Goal: Transaction & Acquisition: Purchase product/service

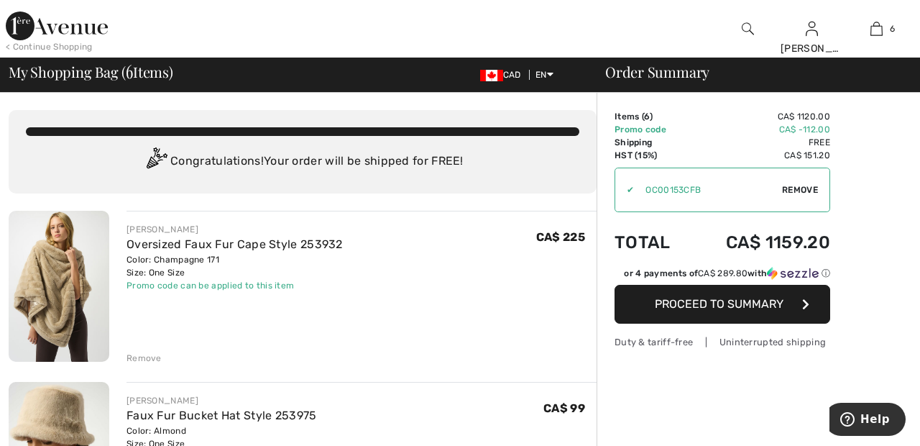
click at [69, 32] on img at bounding box center [57, 26] width 102 height 29
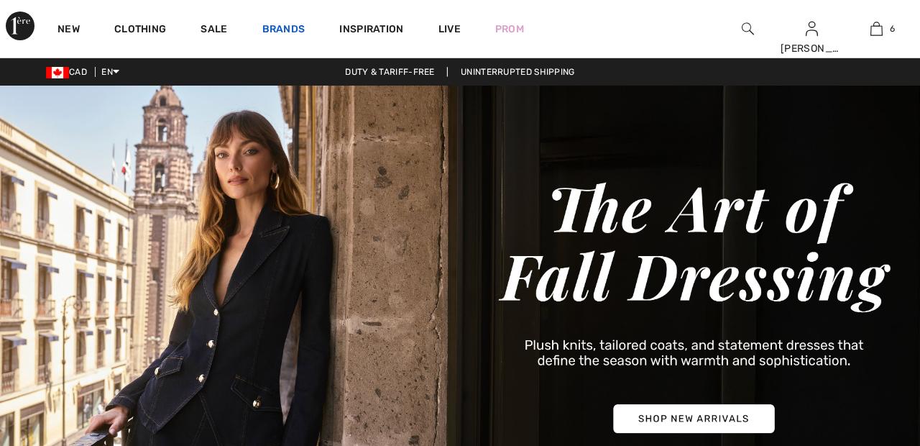
click at [286, 27] on link "Brands" at bounding box center [283, 30] width 43 height 15
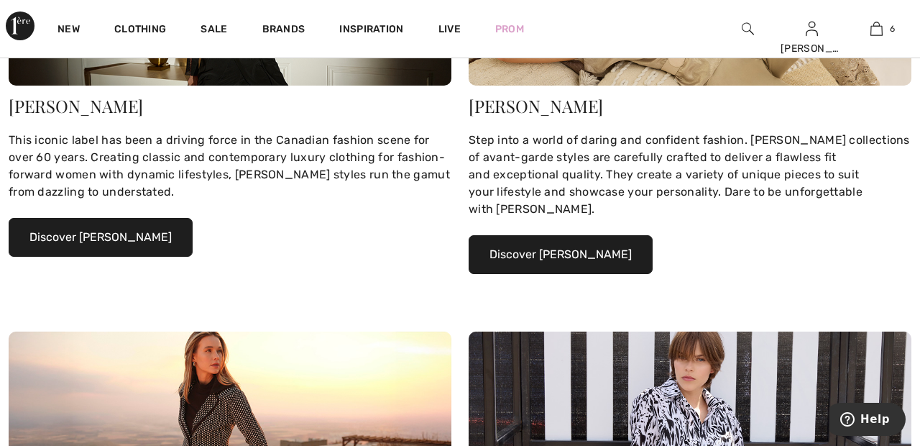
scroll to position [322, 0]
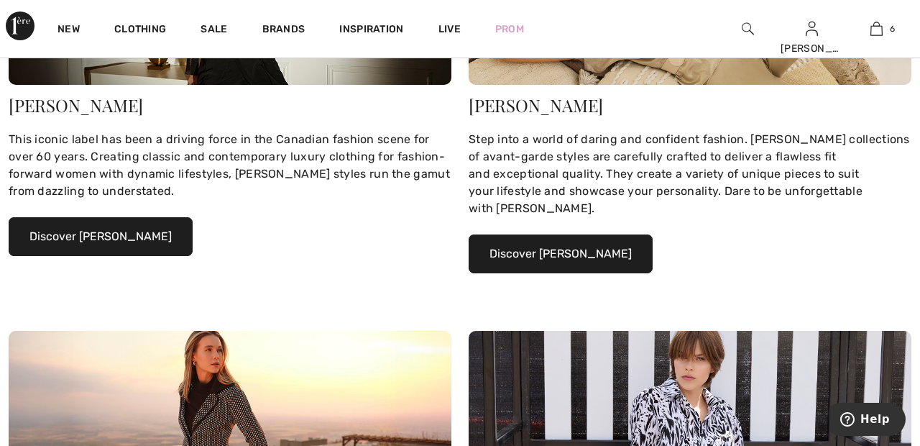
click at [147, 236] on button "Discover Joseph Ribkoff" at bounding box center [101, 236] width 184 height 39
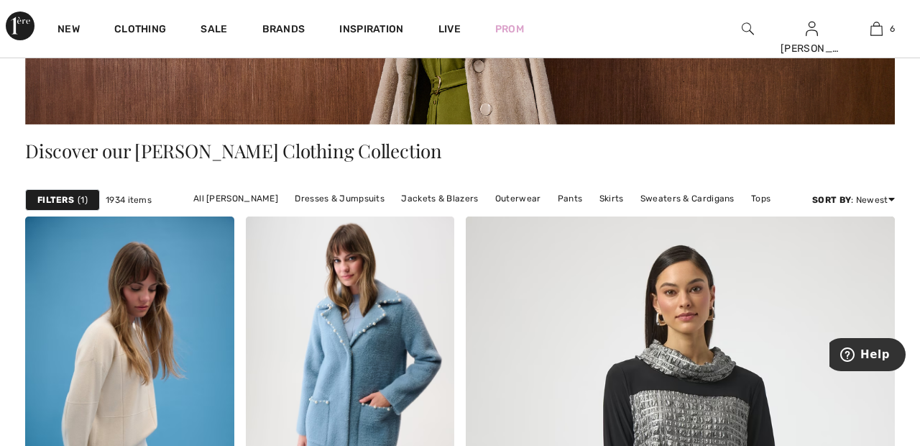
scroll to position [249, 0]
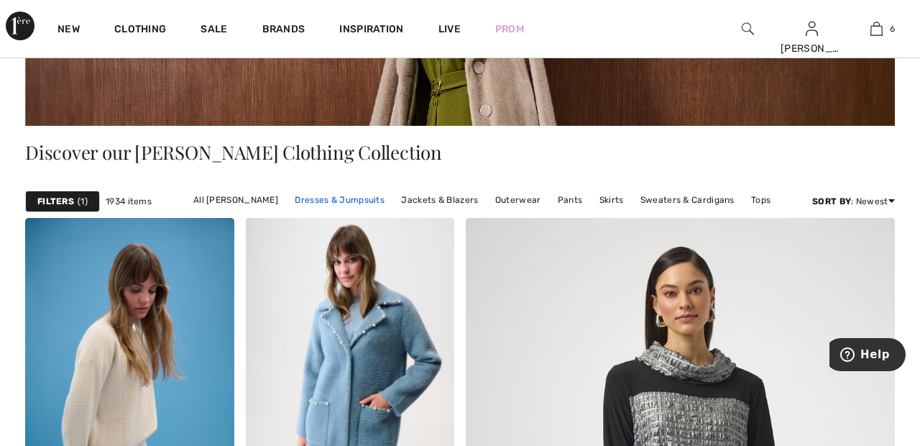
click at [352, 203] on link "Dresses & Jumpsuits" at bounding box center [340, 200] width 104 height 19
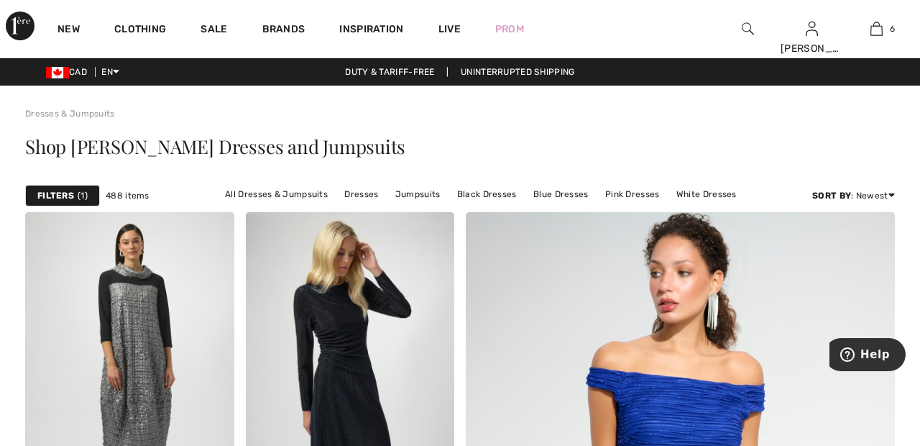
click at [70, 199] on strong "Filters" at bounding box center [55, 195] width 37 height 13
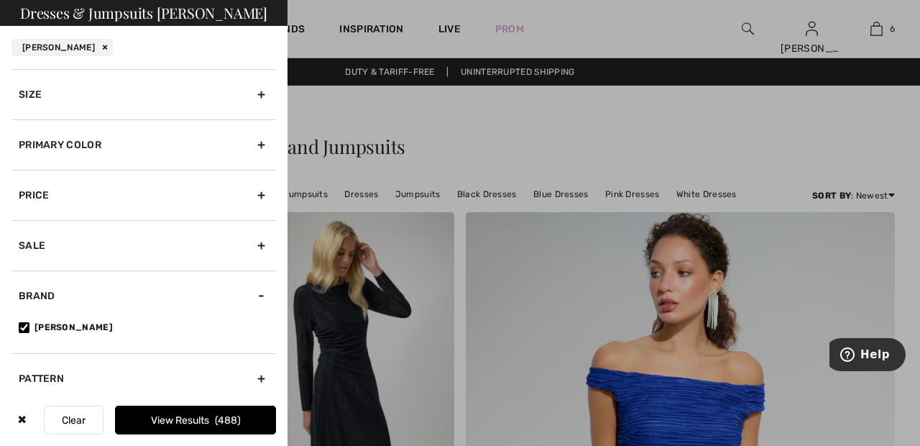
click at [270, 102] on div "Size" at bounding box center [144, 94] width 265 height 50
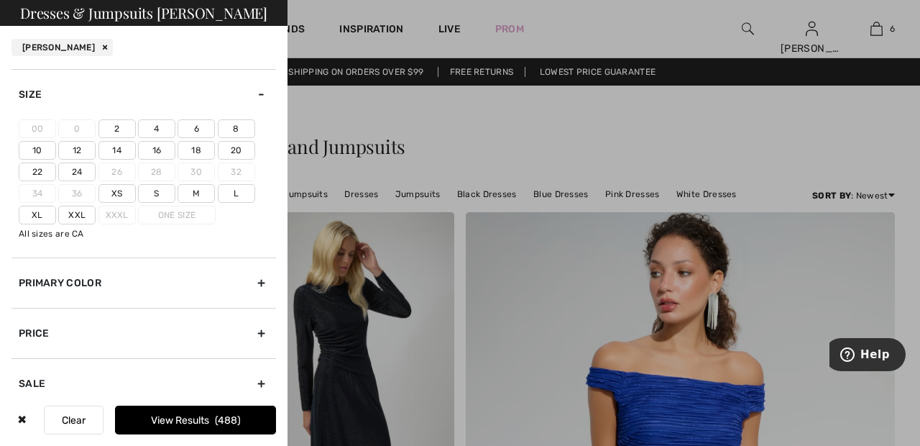
click at [39, 167] on label "22" at bounding box center [37, 172] width 37 height 19
click at [0, 0] on input"] "22" at bounding box center [0, 0] width 0 height 0
click at [91, 210] on label "Xxl" at bounding box center [76, 215] width 37 height 19
click at [0, 0] on input"] "Xxl" at bounding box center [0, 0] width 0 height 0
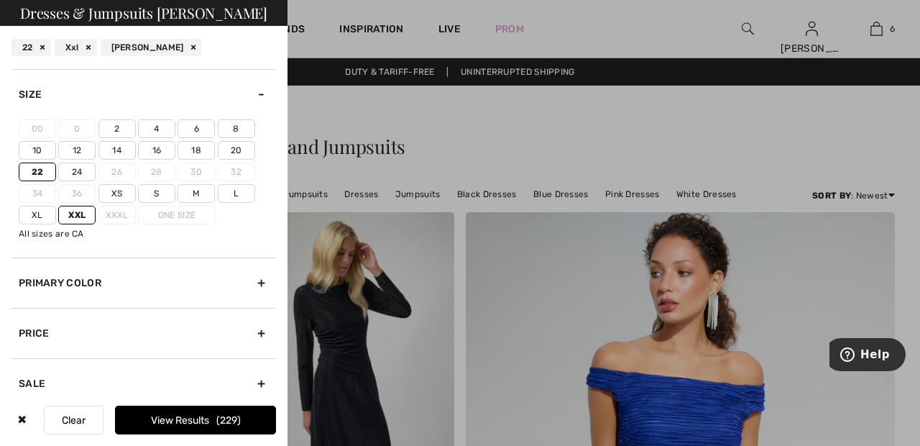
click at [270, 284] on div "Primary Color" at bounding box center [144, 282] width 265 height 50
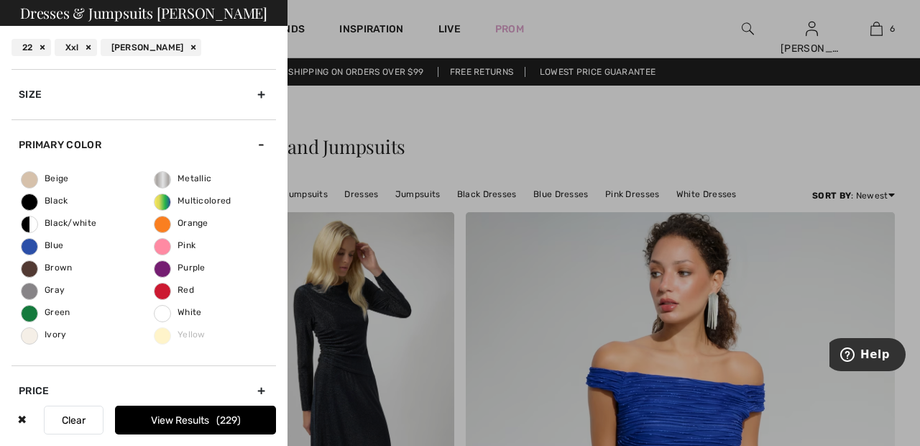
click at [42, 177] on span "Beige" at bounding box center [45, 178] width 47 height 10
click at [0, 0] on input "Beige" at bounding box center [0, 0] width 0 height 0
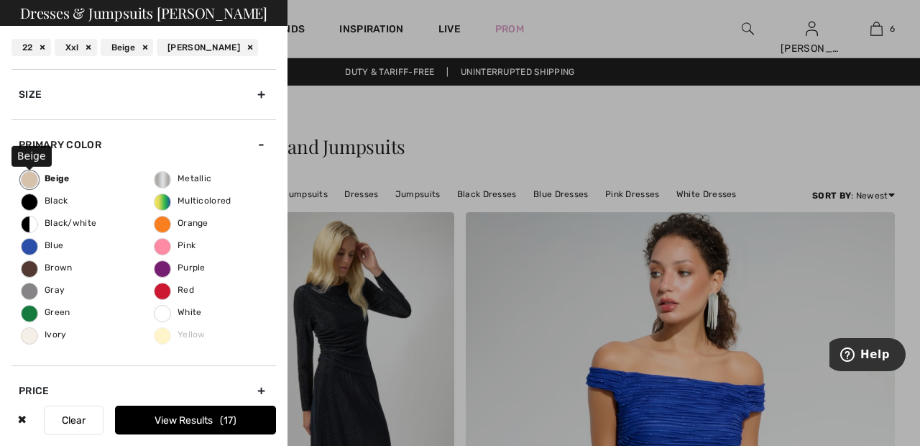
click at [41, 337] on span "Ivory" at bounding box center [44, 334] width 45 height 10
click at [0, 0] on input "Ivory" at bounding box center [0, 0] width 0 height 0
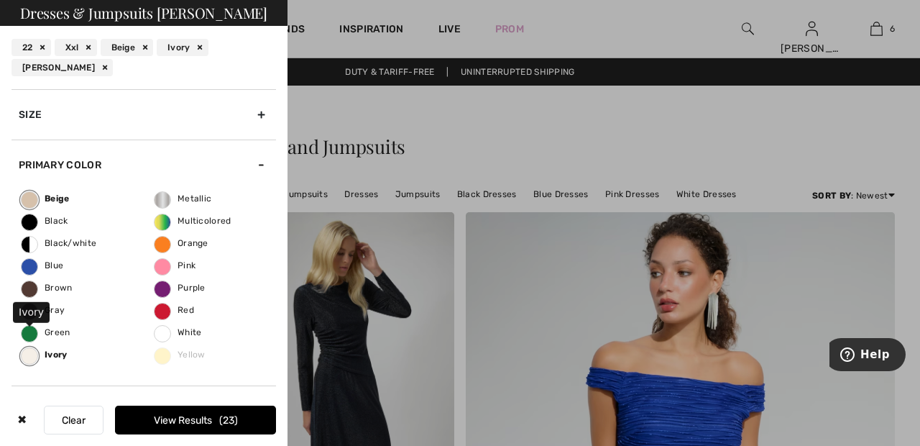
click at [38, 217] on span "Black" at bounding box center [45, 221] width 47 height 10
click at [0, 0] on input "Black" at bounding box center [0, 0] width 0 height 0
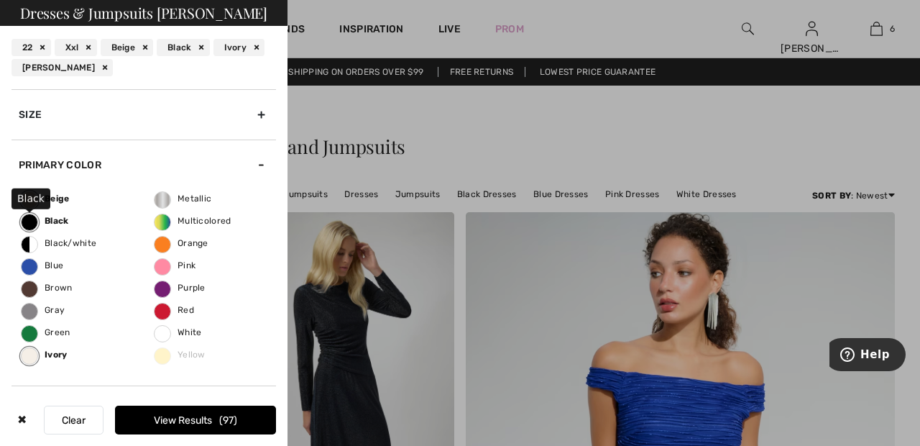
click at [44, 270] on span "Blue" at bounding box center [43, 265] width 42 height 10
click at [0, 0] on input "Blue" at bounding box center [0, 0] width 0 height 0
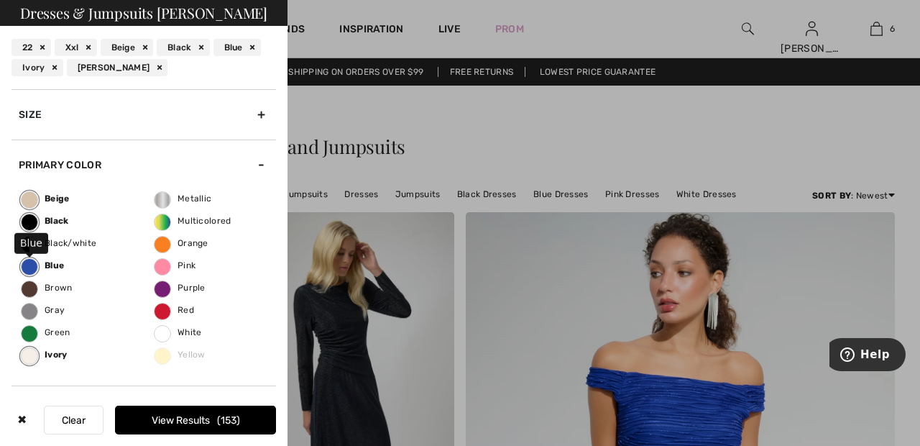
click at [244, 428] on button "View Results 153" at bounding box center [195, 420] width 161 height 29
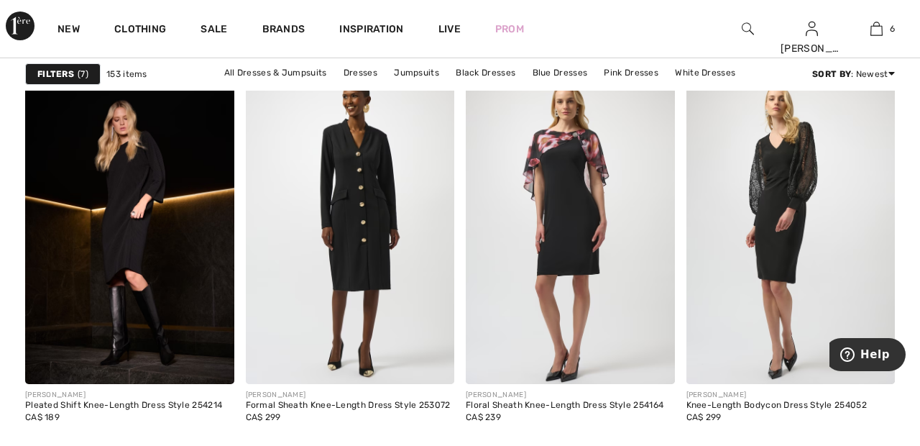
scroll to position [1879, 0]
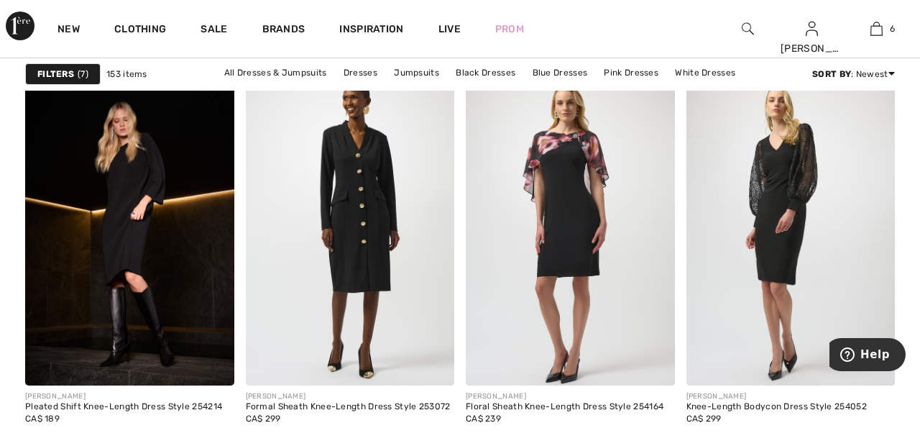
click at [155, 242] on img at bounding box center [129, 228] width 209 height 313
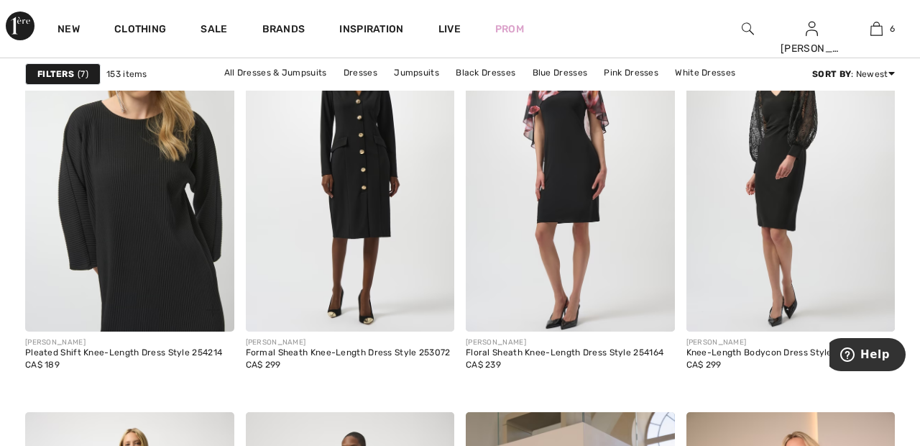
scroll to position [1948, 0]
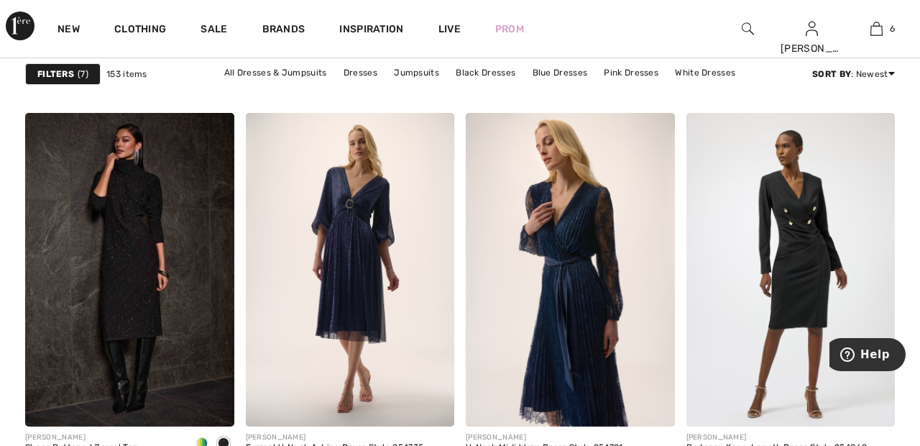
scroll to position [2629, 0]
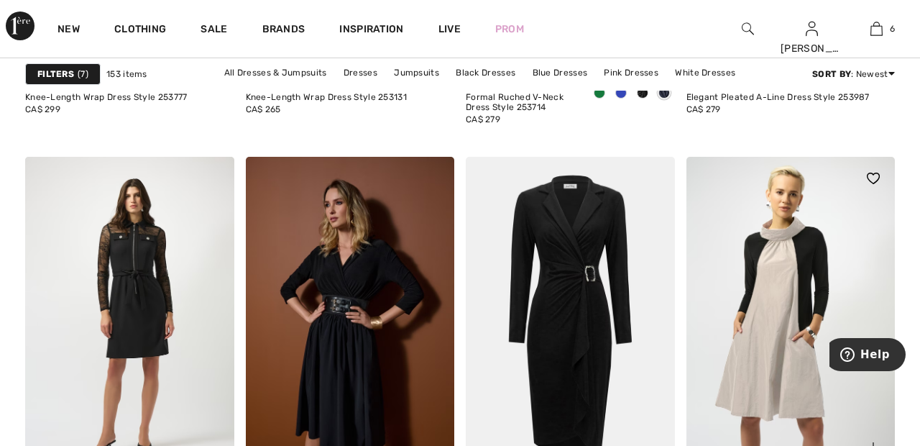
click at [795, 305] on img at bounding box center [791, 313] width 209 height 313
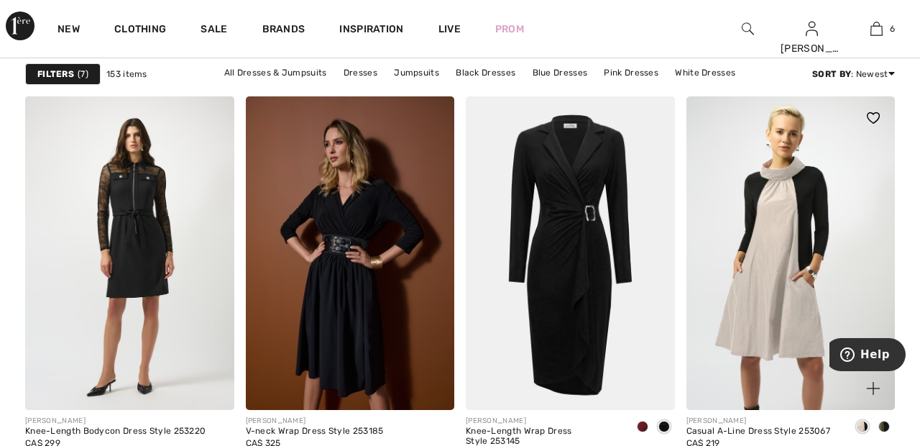
scroll to position [4375, 0]
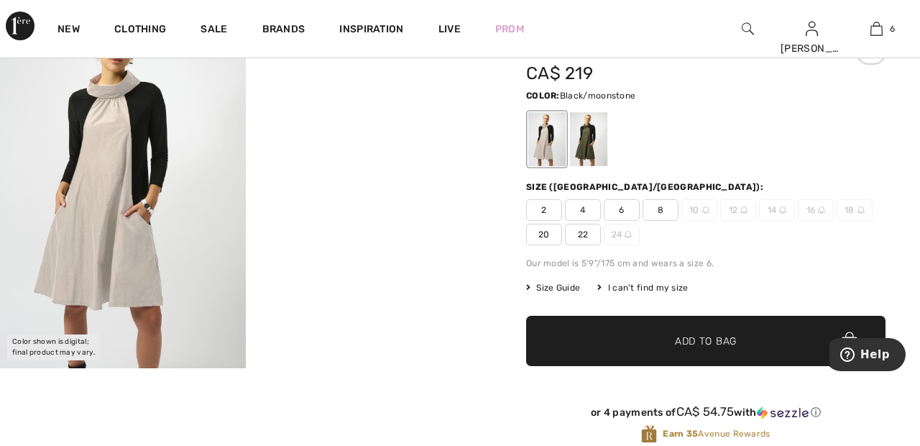
click at [586, 229] on span "22" at bounding box center [583, 235] width 36 height 22
click at [730, 345] on span "Add to Bag" at bounding box center [706, 341] width 62 height 15
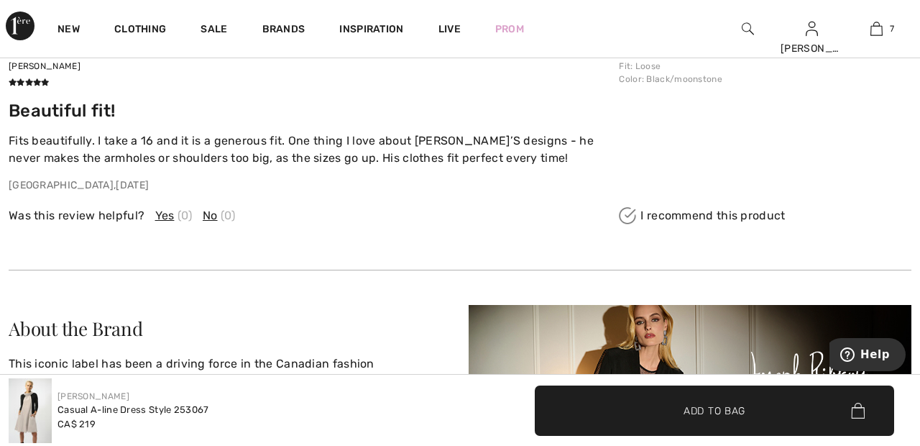
scroll to position [2179, 0]
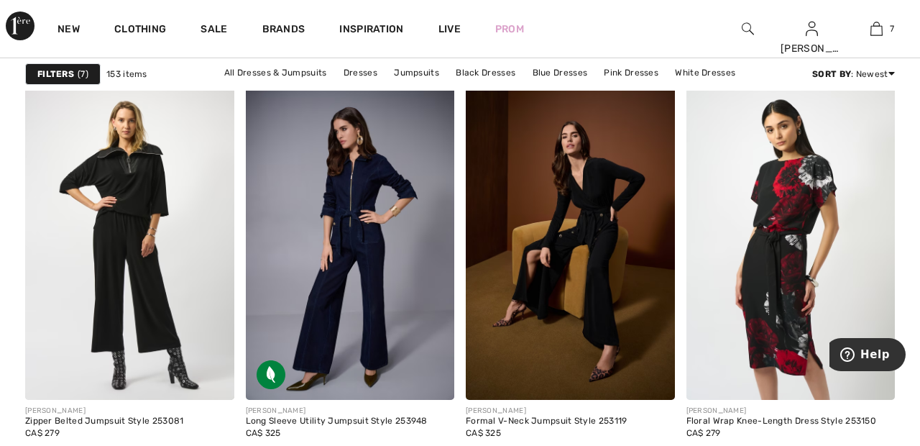
scroll to position [4920, 0]
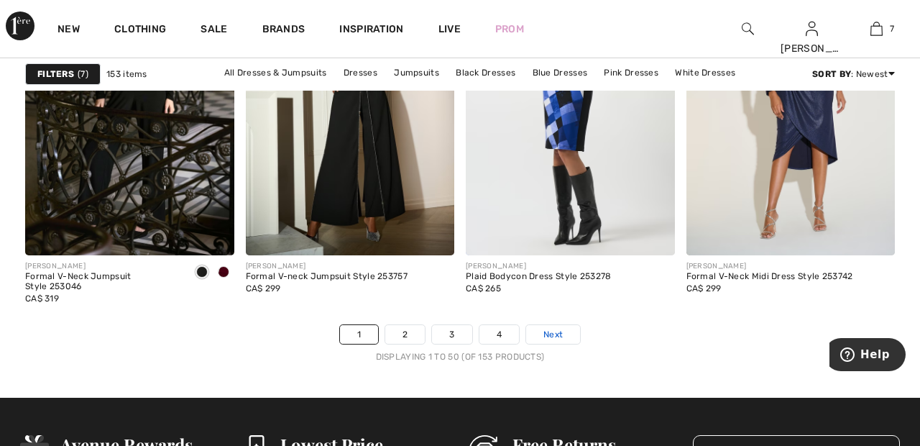
click at [576, 334] on link "Next" at bounding box center [553, 334] width 54 height 19
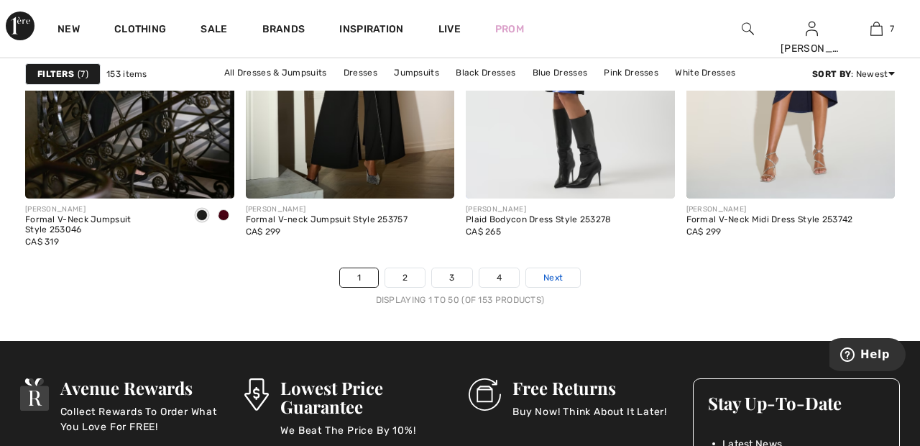
scroll to position [5920, 0]
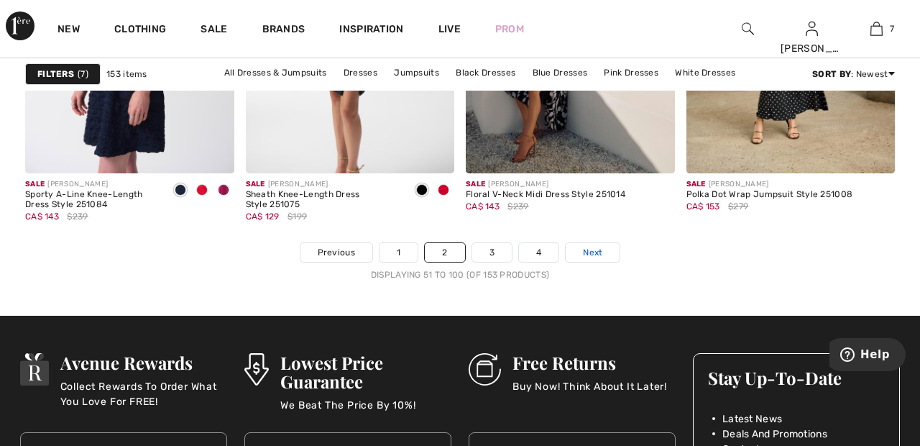
click at [614, 252] on link "Next" at bounding box center [593, 252] width 54 height 19
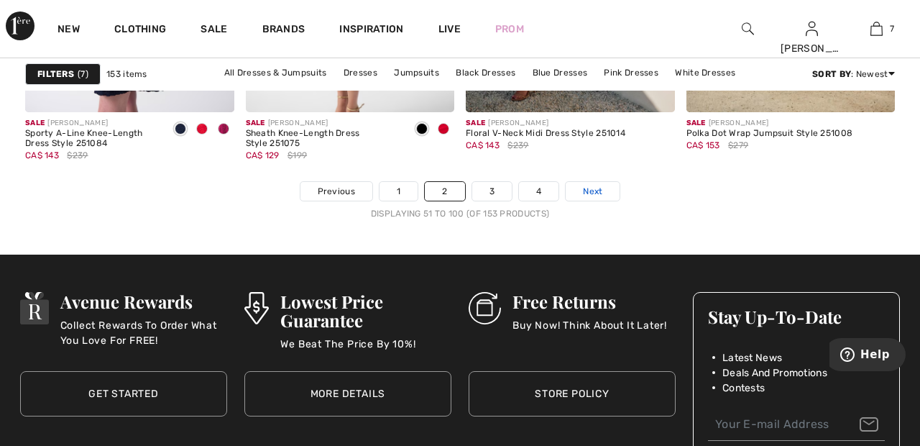
scroll to position [6002, 0]
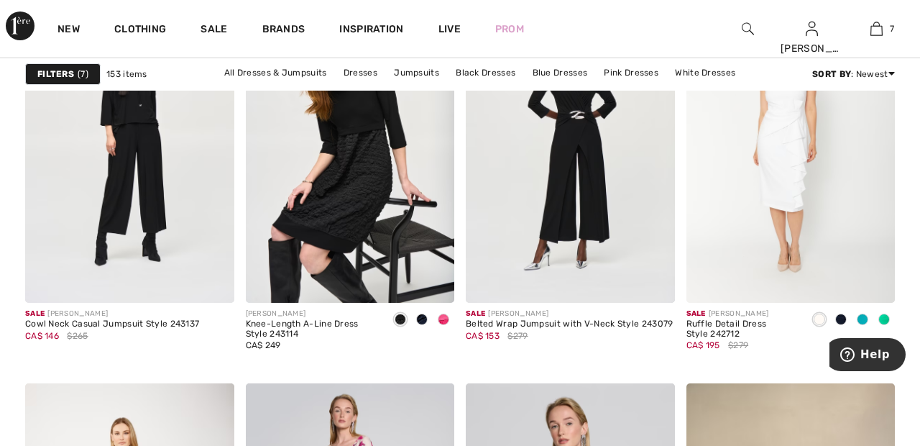
scroll to position [2366, 0]
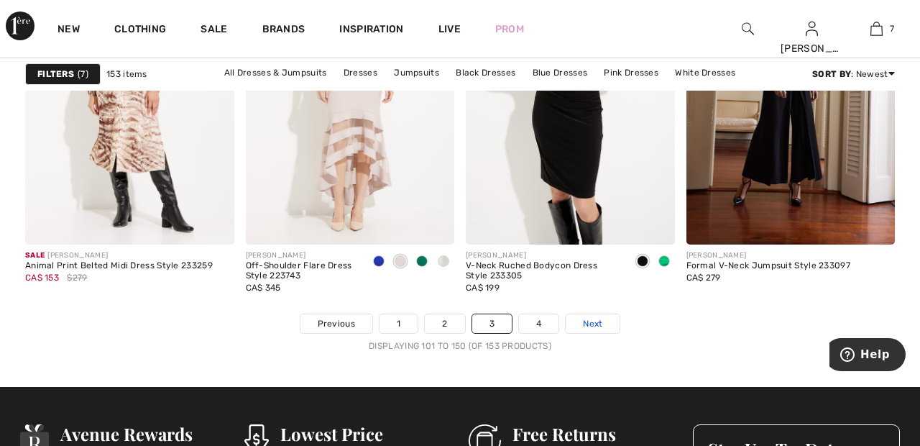
click at [609, 321] on link "Next" at bounding box center [593, 323] width 54 height 19
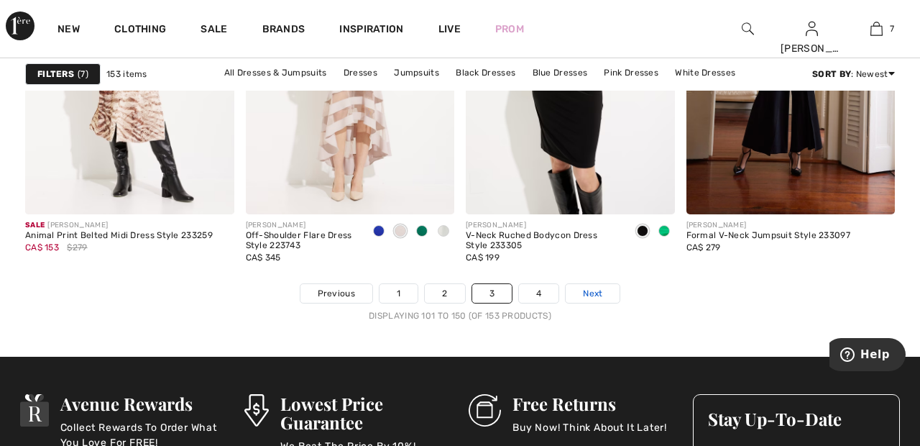
scroll to position [5931, 0]
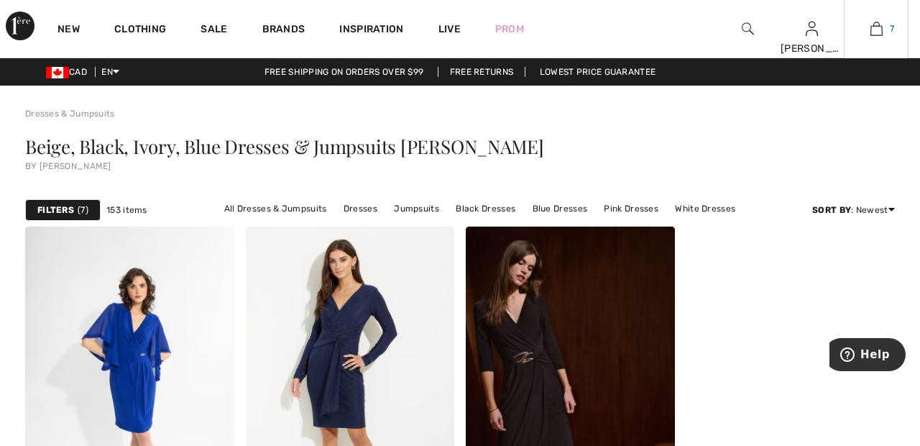
click at [880, 26] on img at bounding box center [877, 28] width 12 height 17
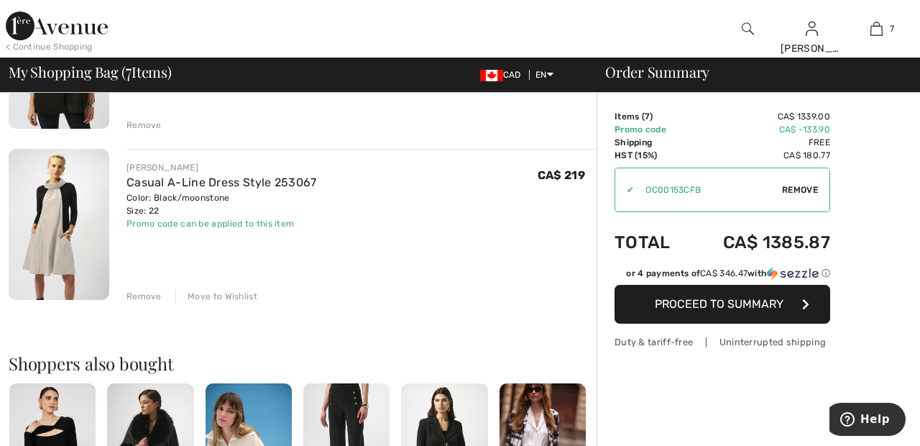
scroll to position [1087, 0]
click at [237, 299] on div "Move to Wishlist" at bounding box center [216, 296] width 82 height 13
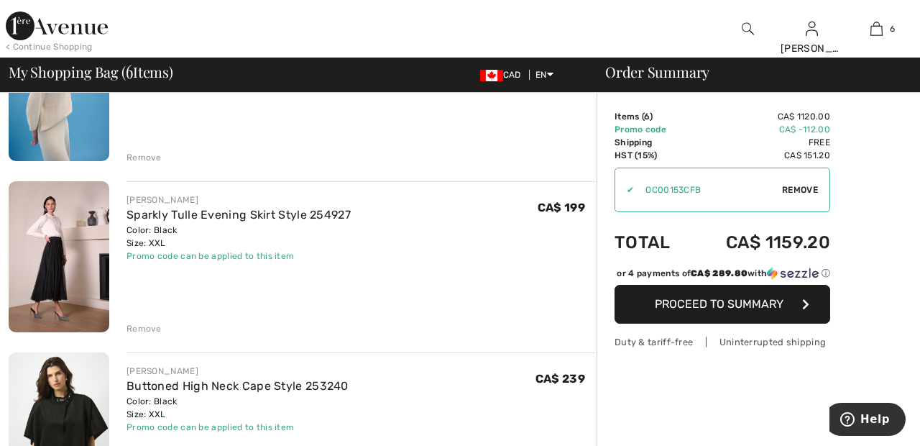
scroll to position [713, 0]
click at [222, 216] on link "Sparkly Tulle Evening Skirt Style 254927" at bounding box center [239, 216] width 224 height 14
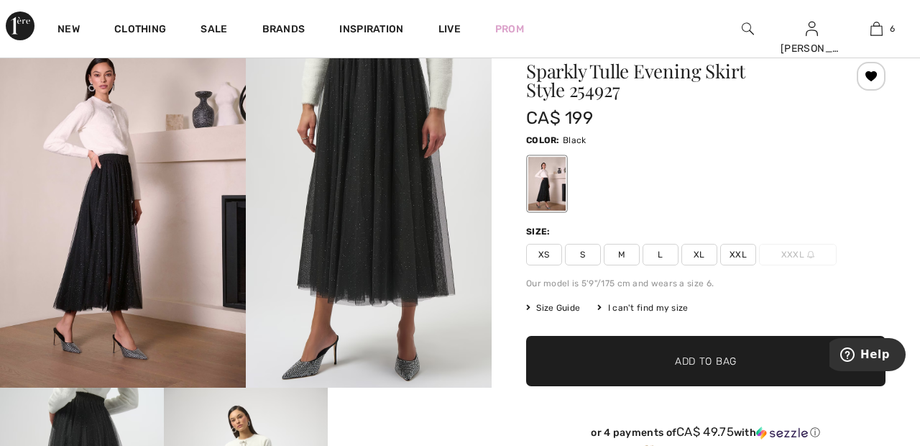
scroll to position [93, 0]
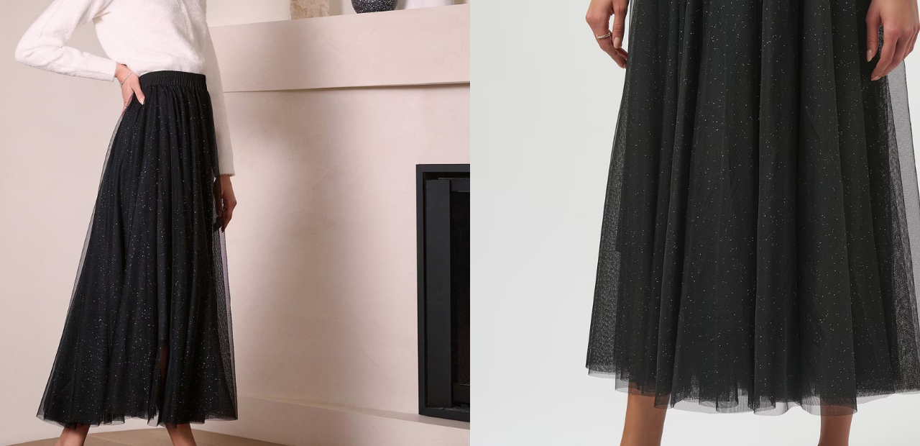
click at [156, 124] on img at bounding box center [123, 176] width 246 height 369
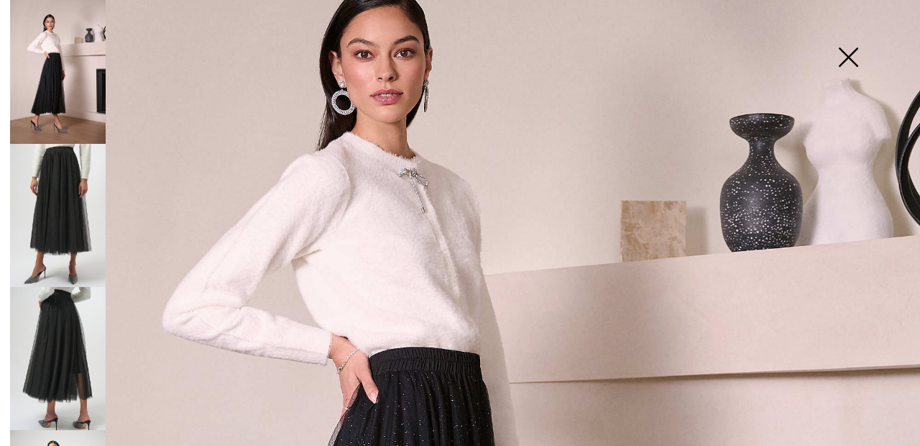
scroll to position [153, 0]
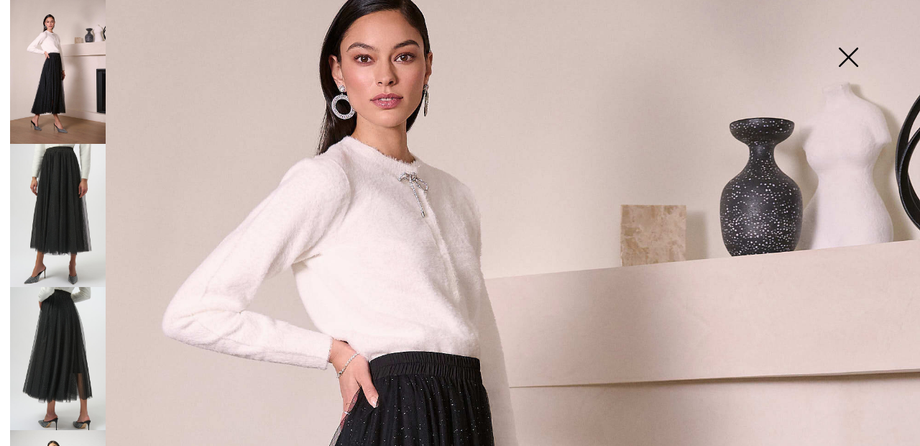
click at [50, 196] on img at bounding box center [58, 215] width 96 height 143
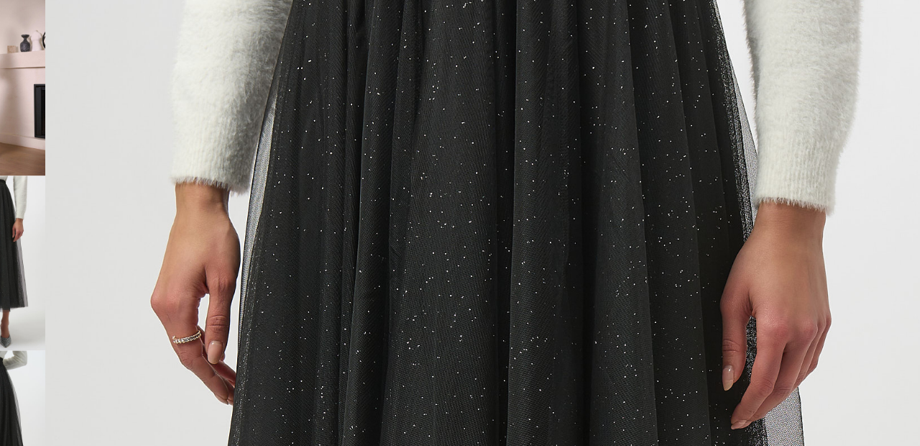
scroll to position [163, 0]
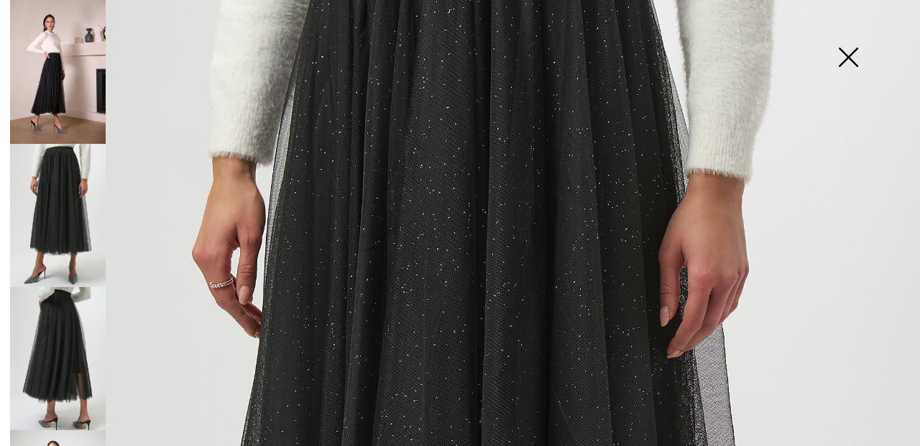
click at [61, 338] on img at bounding box center [58, 358] width 96 height 143
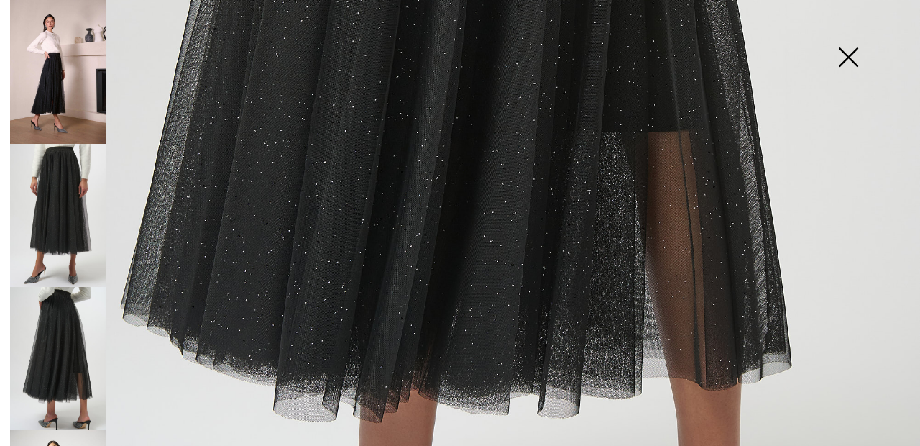
scroll to position [718, 0]
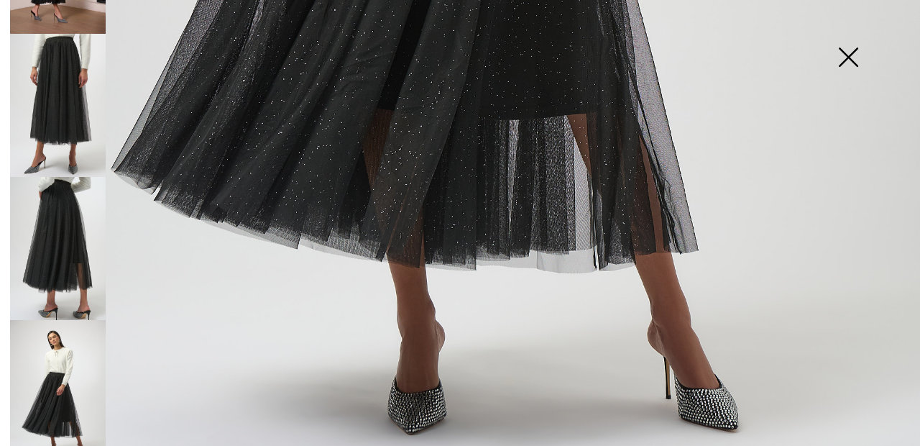
scroll to position [175, 0]
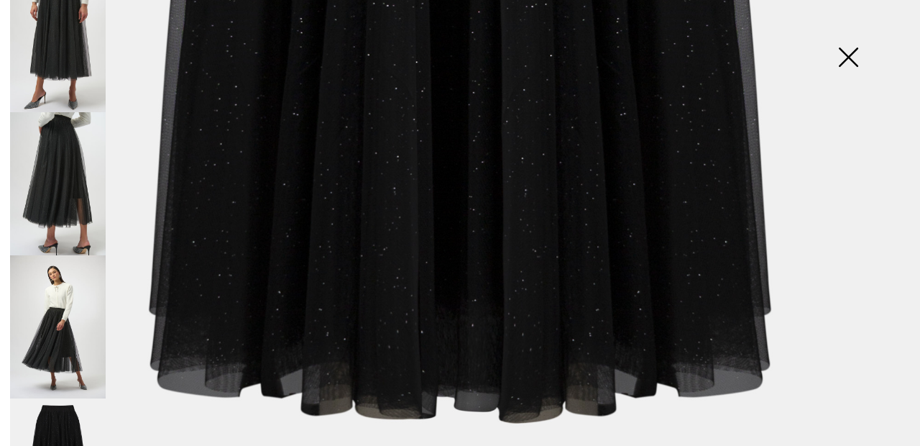
scroll to position [866, 0]
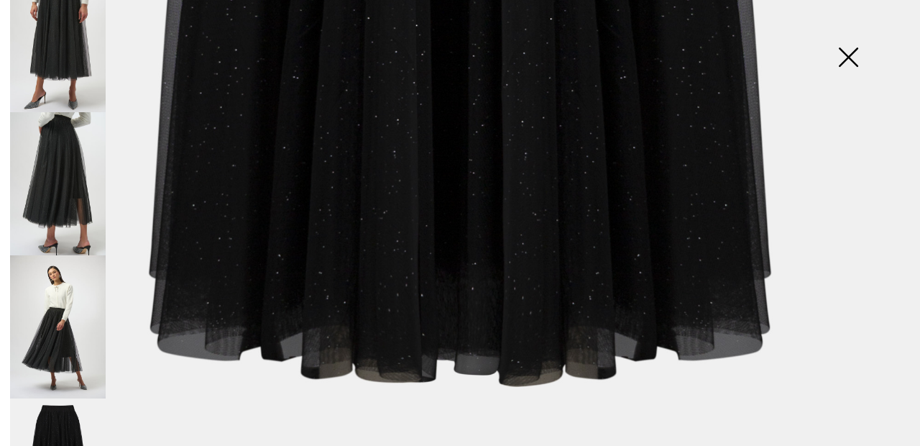
click at [853, 64] on img at bounding box center [849, 59] width 72 height 74
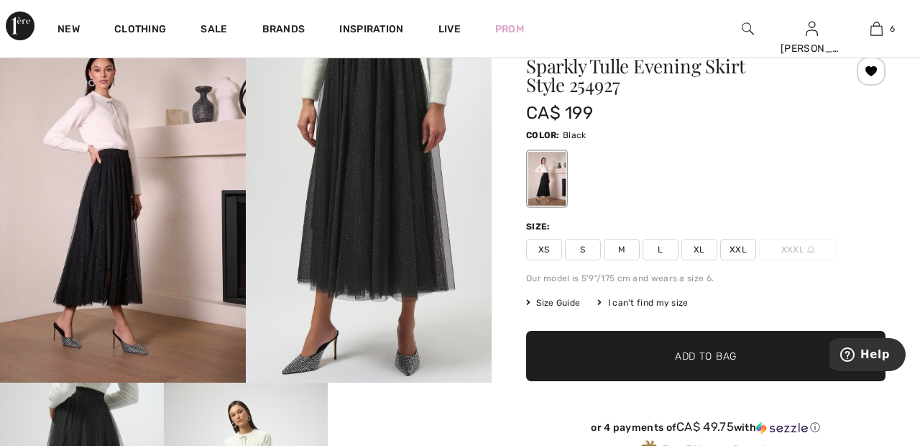
scroll to position [0, 0]
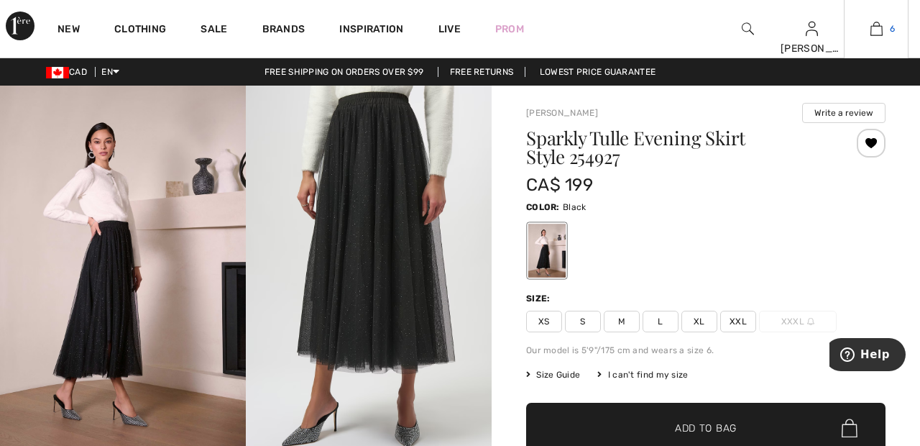
click at [876, 33] on img at bounding box center [877, 28] width 12 height 17
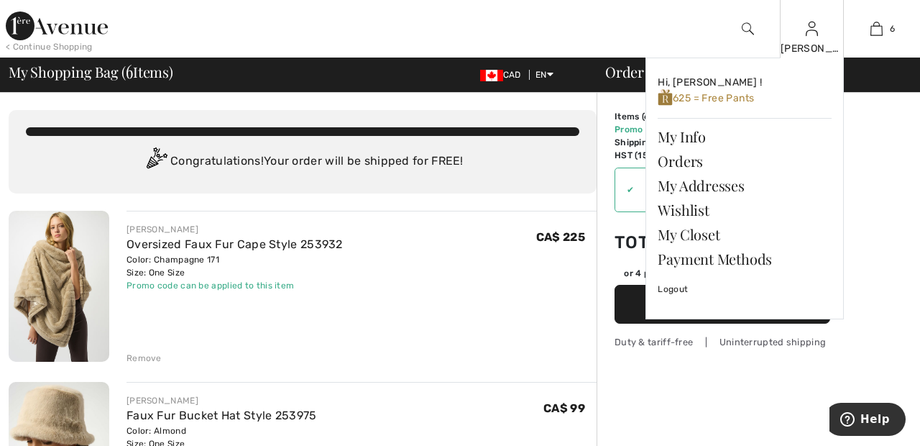
click at [813, 37] on img at bounding box center [812, 28] width 12 height 17
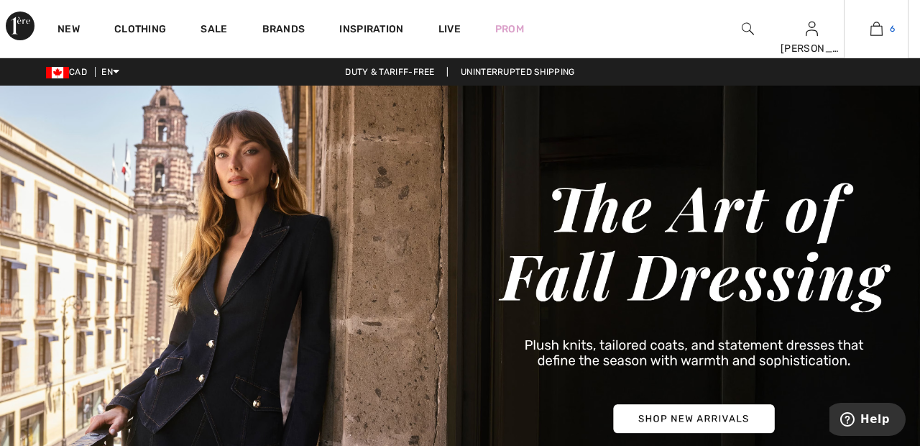
click at [892, 29] on span "6" at bounding box center [892, 28] width 5 height 13
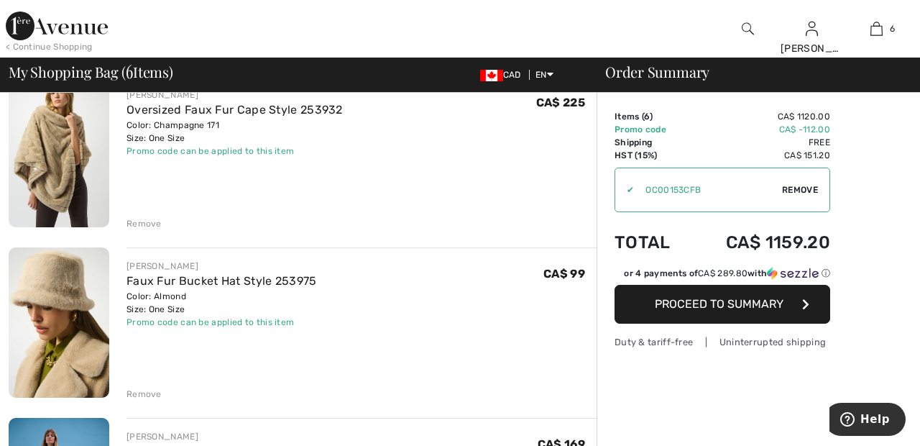
scroll to position [132, 0]
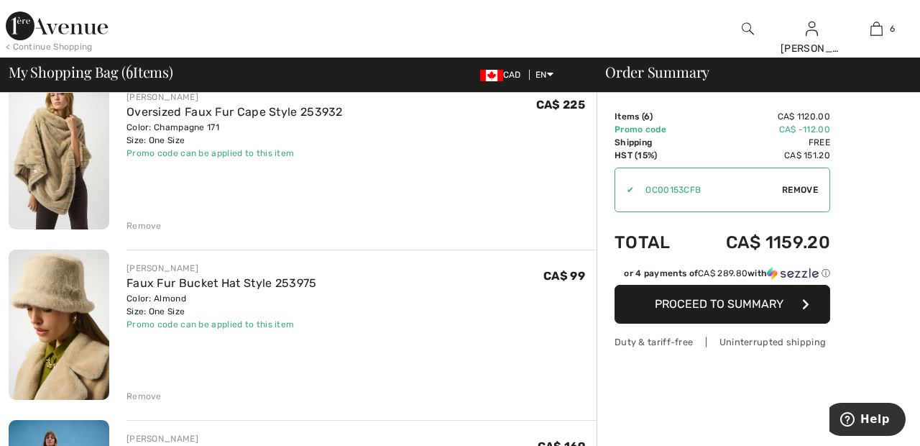
click at [148, 230] on div "Remove" at bounding box center [144, 225] width 35 height 13
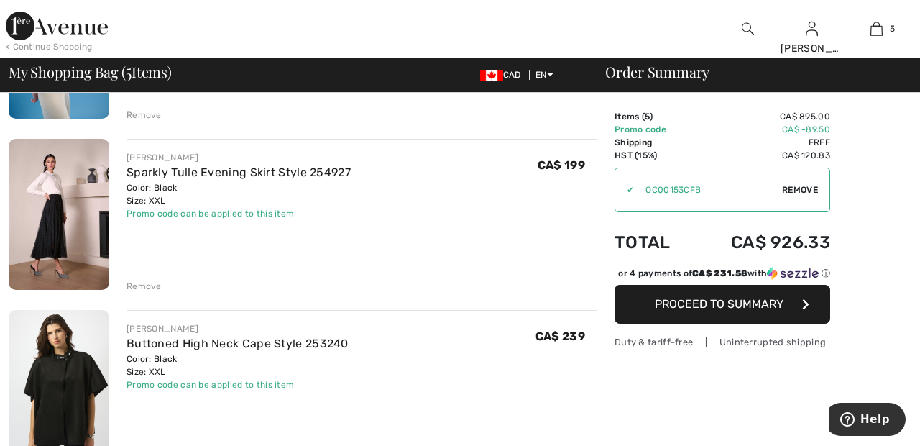
scroll to position [586, 0]
click at [151, 284] on div "Remove" at bounding box center [144, 285] width 35 height 13
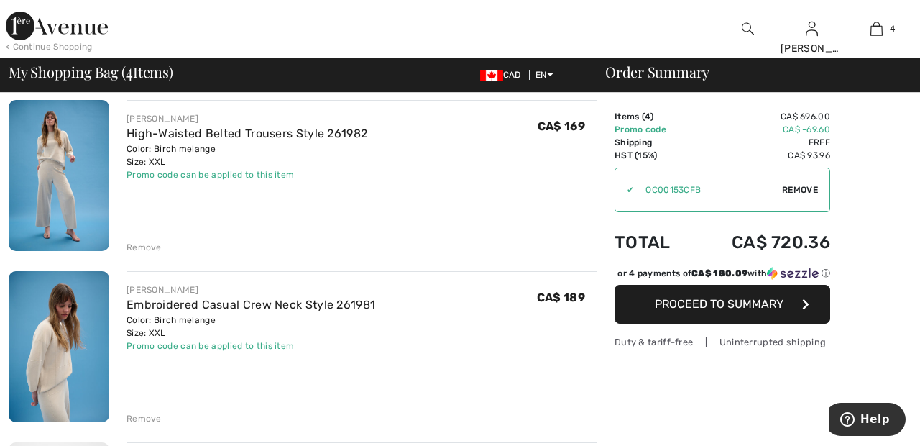
scroll to position [285, 0]
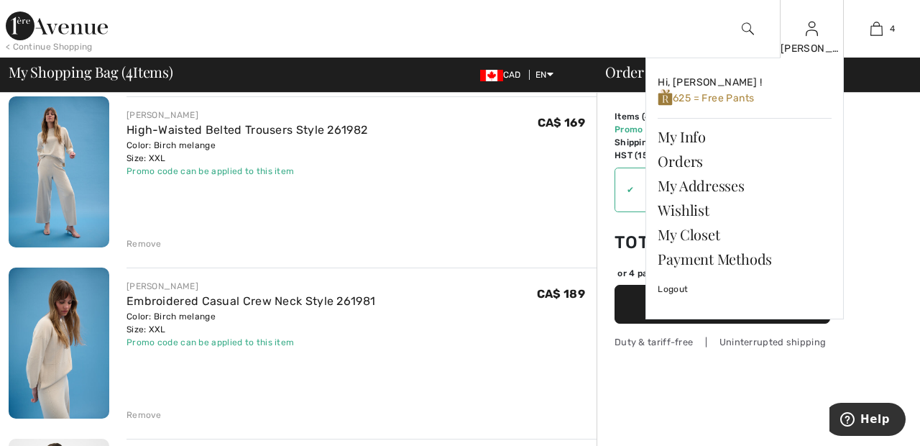
click at [812, 34] on img at bounding box center [812, 28] width 12 height 17
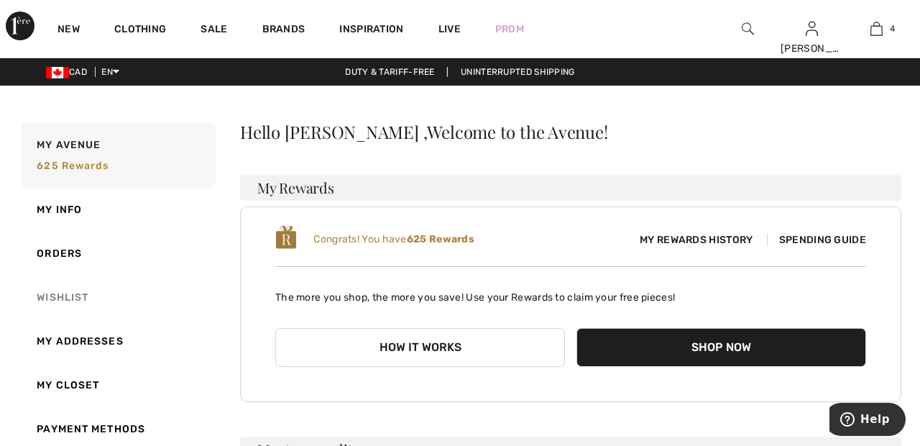
click at [78, 293] on link "Wishlist" at bounding box center [117, 297] width 197 height 44
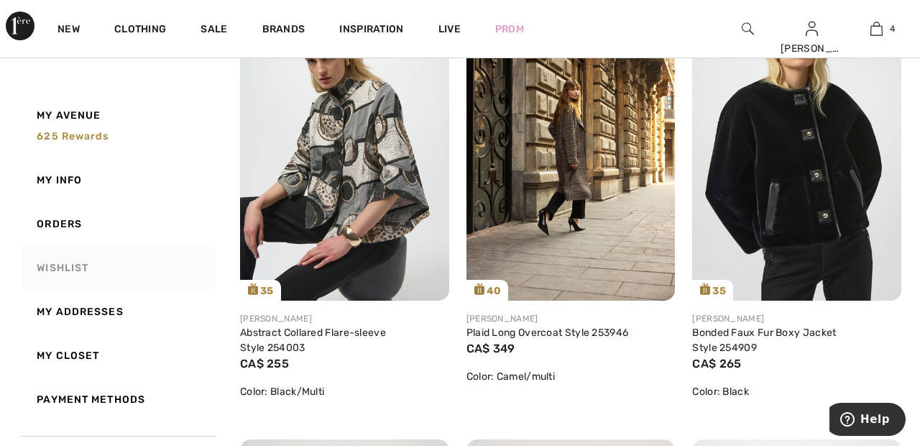
scroll to position [1608, 0]
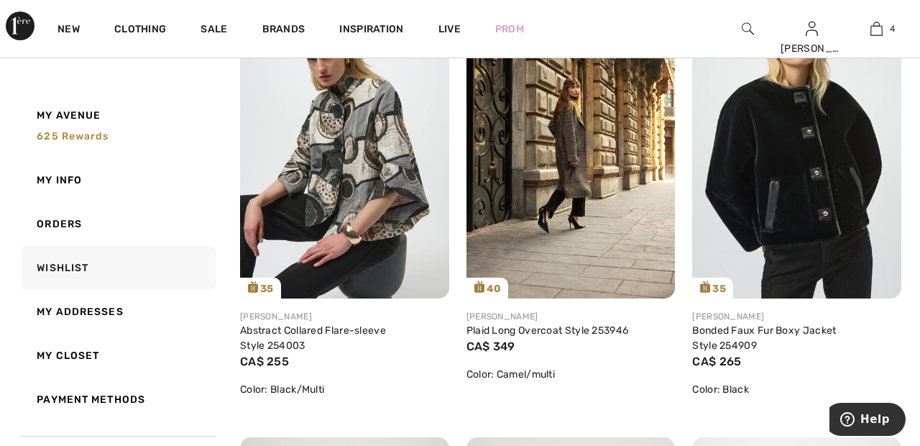
click at [791, 156] on img at bounding box center [796, 141] width 209 height 313
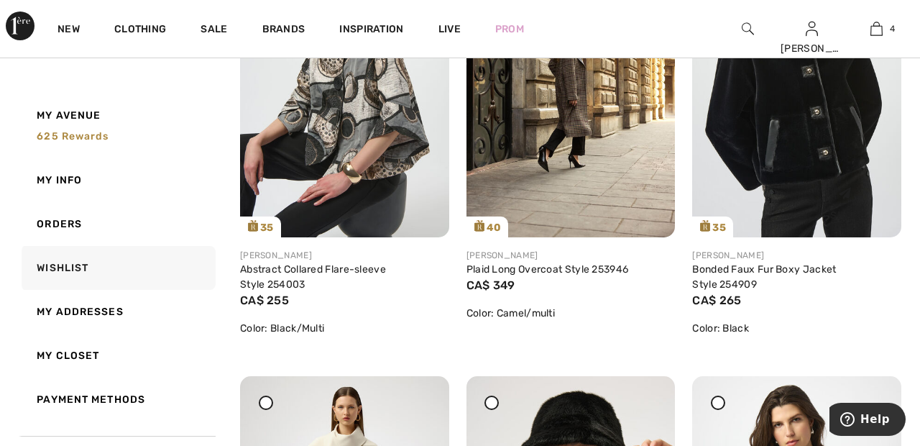
scroll to position [1677, 0]
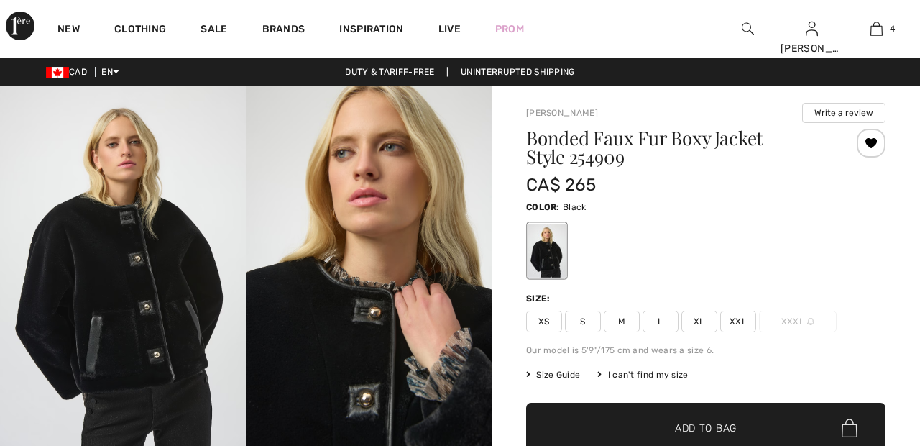
scroll to position [91, 0]
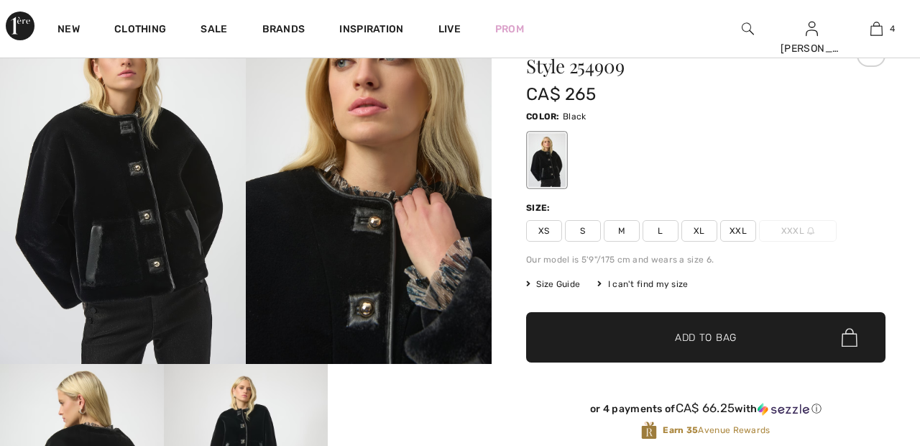
click at [746, 221] on span "XXL" at bounding box center [738, 231] width 36 height 22
click at [764, 333] on span "✔ Added to Bag Add to Bag" at bounding box center [706, 337] width 360 height 50
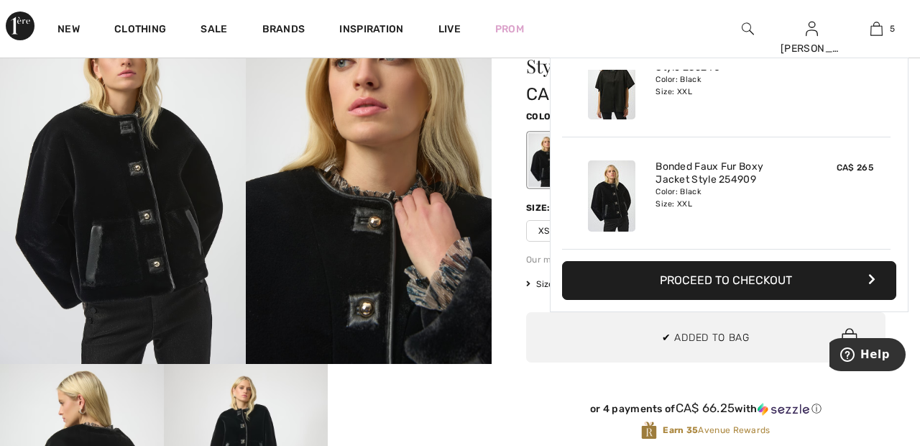
scroll to position [381, 0]
click at [891, 33] on span "5" at bounding box center [892, 28] width 5 height 13
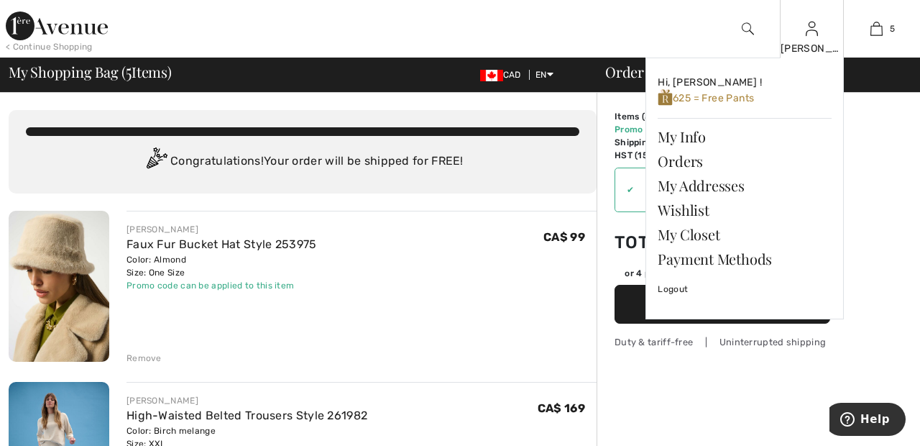
click at [812, 35] on img at bounding box center [812, 28] width 12 height 17
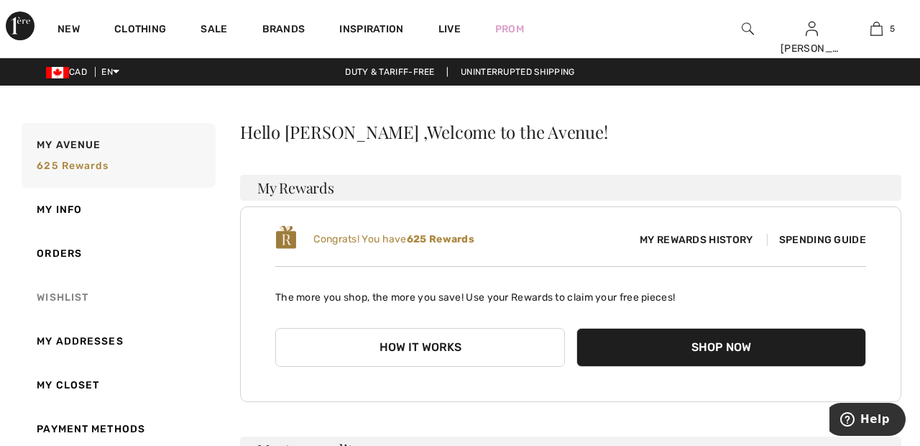
click at [73, 291] on link "Wishlist" at bounding box center [117, 297] width 197 height 44
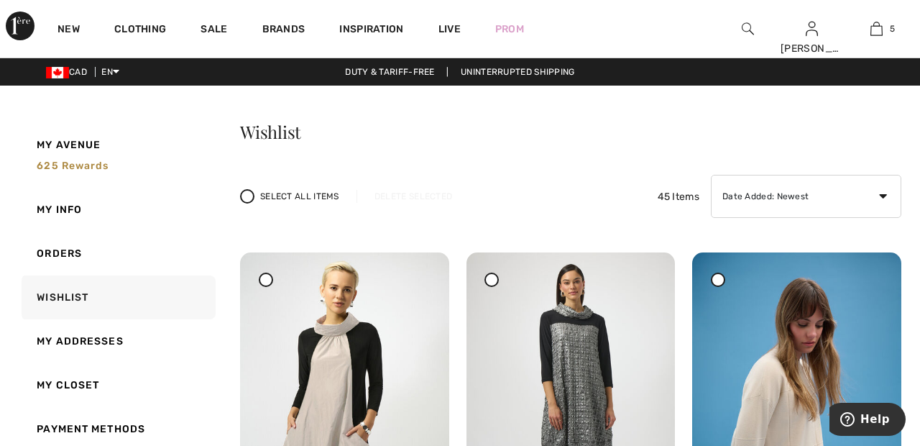
click at [917, 33] on div "New Clothing Sale Brands Inspiration Live Prom Sandra Hi, Sandra ! 625 = Free S…" at bounding box center [460, 29] width 920 height 58
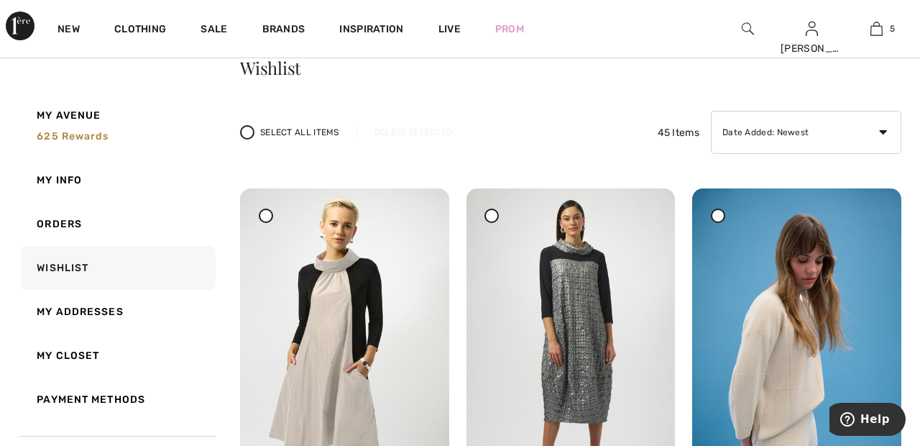
scroll to position [73, 0]
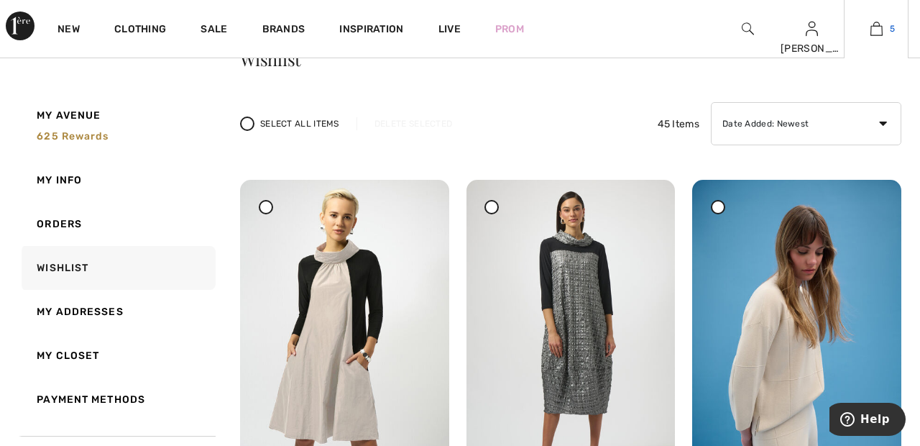
click at [882, 26] on img at bounding box center [877, 28] width 12 height 17
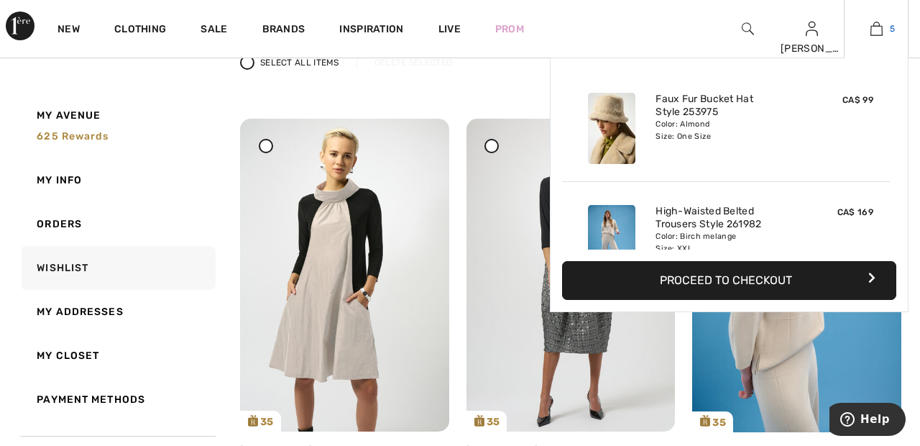
scroll to position [142, 0]
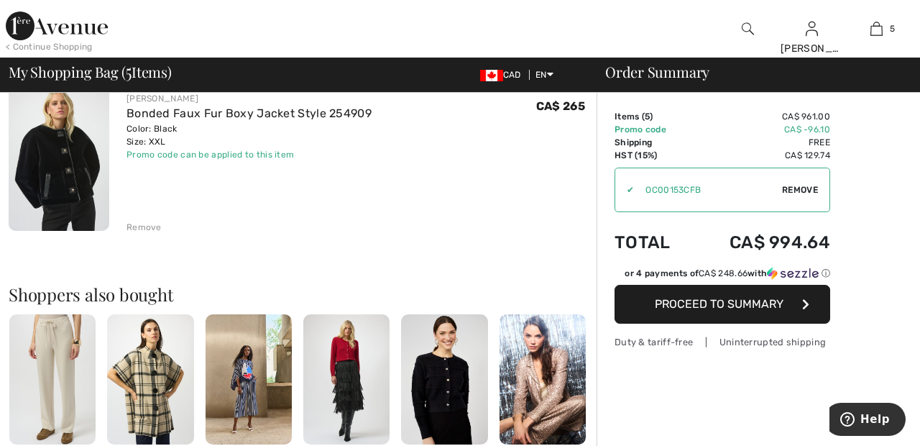
scroll to position [815, 0]
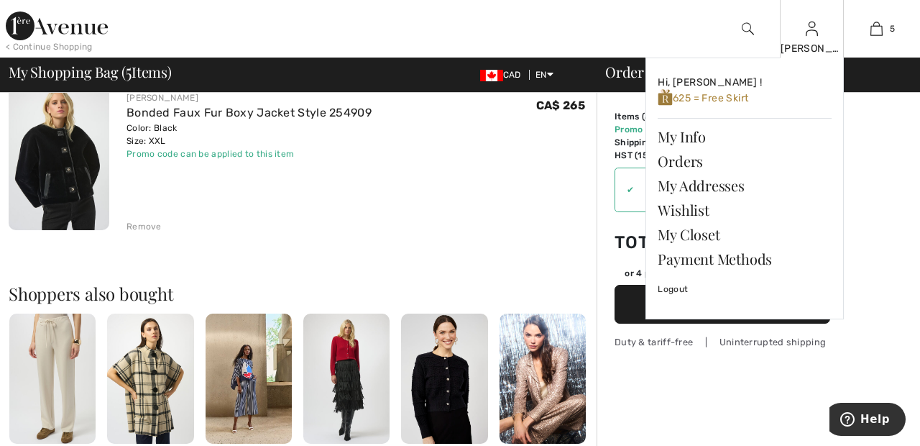
click at [812, 33] on img at bounding box center [812, 28] width 12 height 17
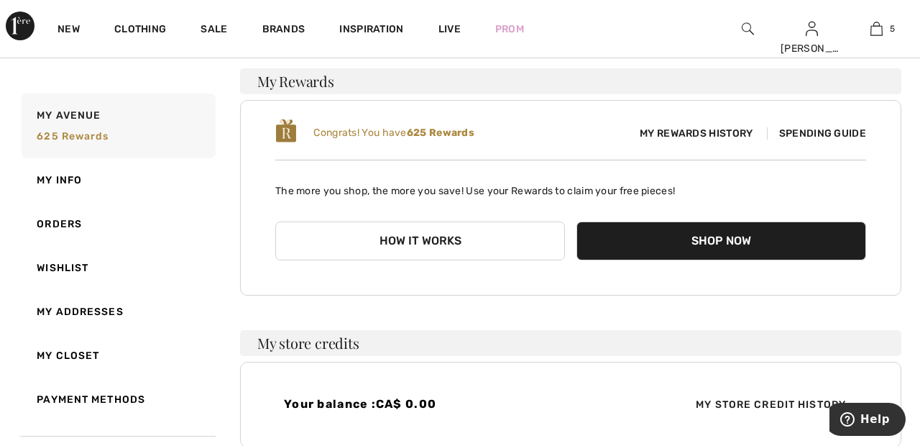
scroll to position [109, 0]
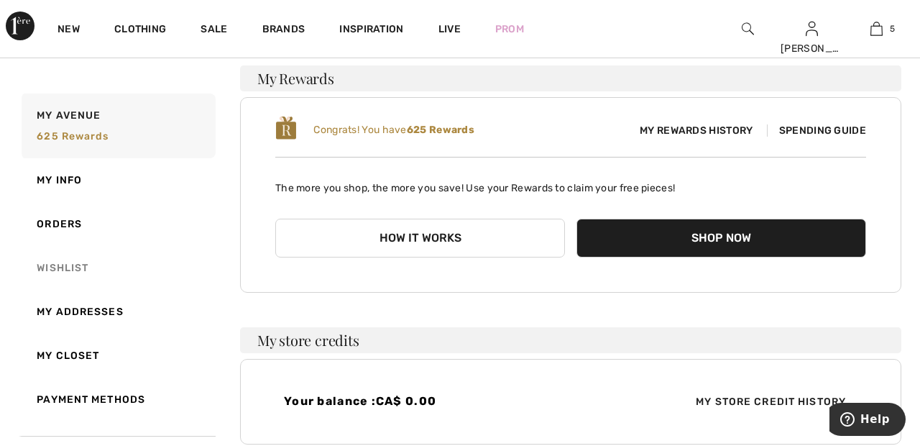
click at [75, 267] on link "Wishlist" at bounding box center [117, 268] width 197 height 44
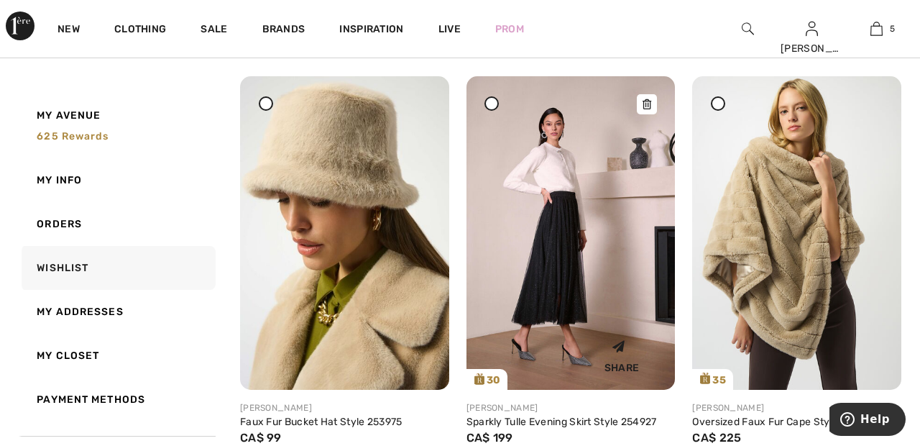
click at [572, 235] on img at bounding box center [571, 232] width 209 height 313
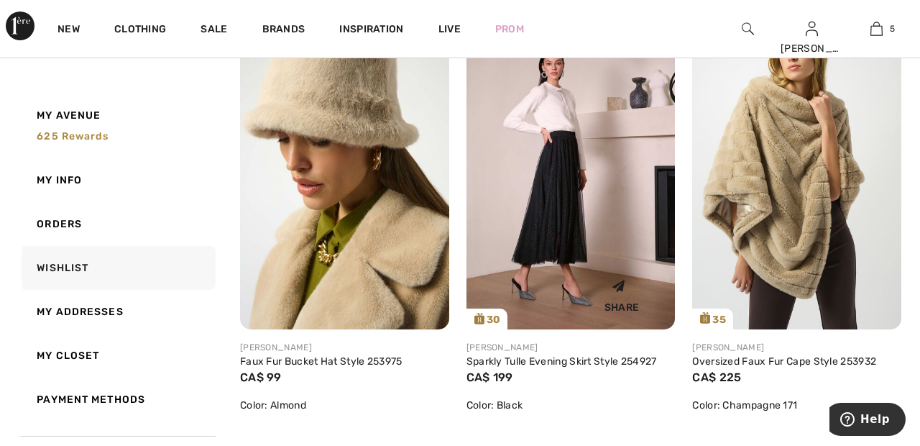
scroll to position [1149, 0]
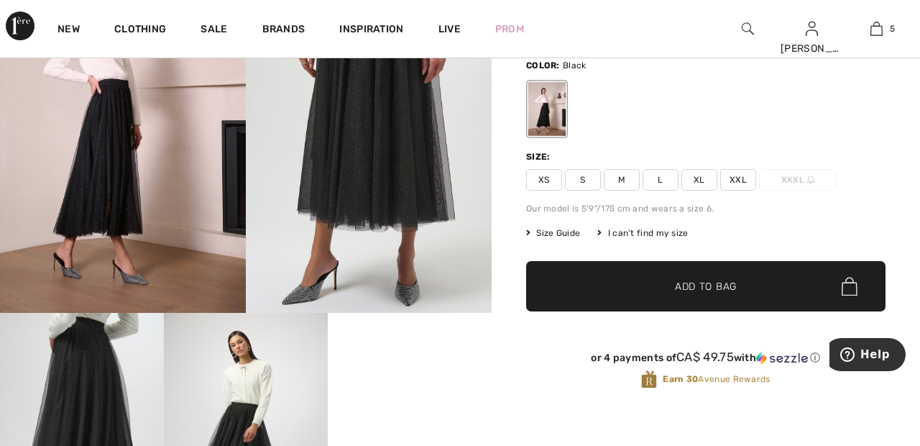
scroll to position [142, 0]
click at [744, 175] on span "XXL" at bounding box center [738, 180] width 36 height 22
click at [720, 293] on span "✔ Added to Bag Add to Bag" at bounding box center [706, 286] width 360 height 50
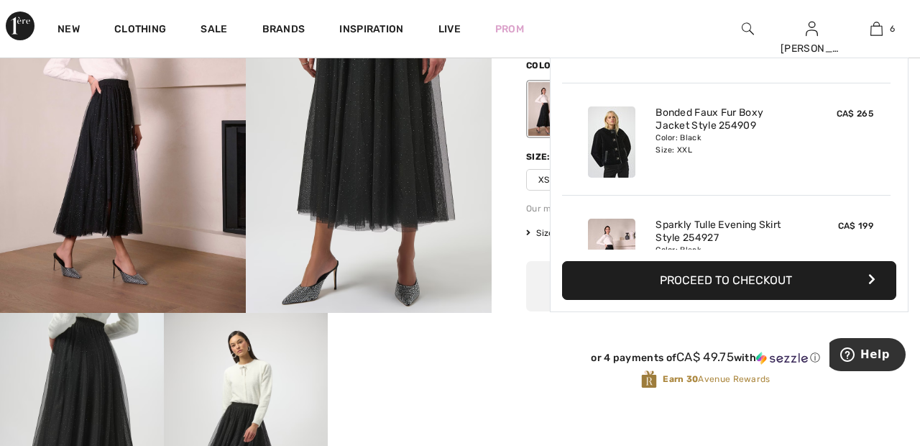
scroll to position [493, 0]
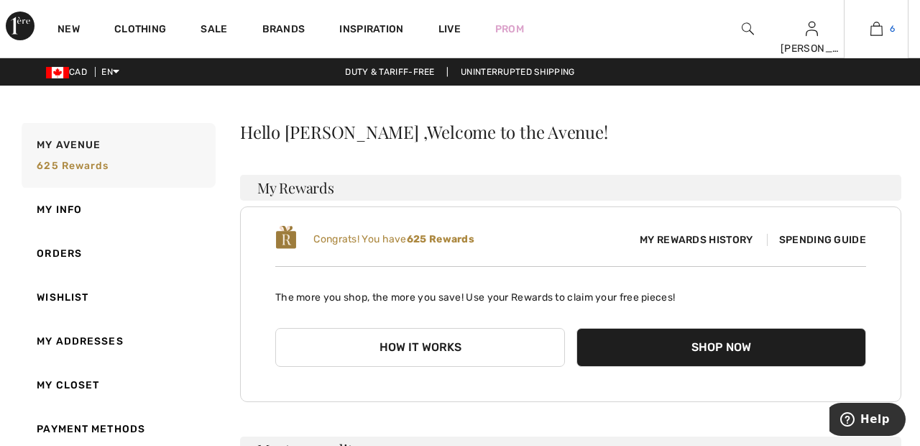
click at [889, 29] on link "6" at bounding box center [876, 28] width 63 height 17
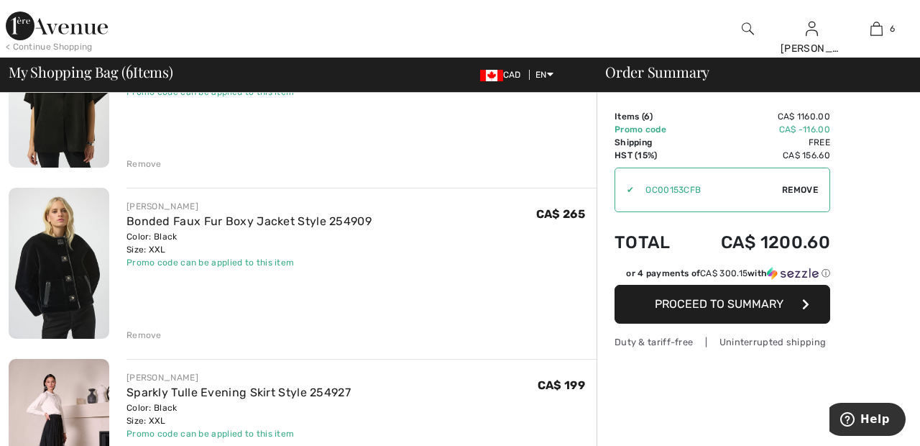
scroll to position [702, 0]
